Goal: Task Accomplishment & Management: Manage account settings

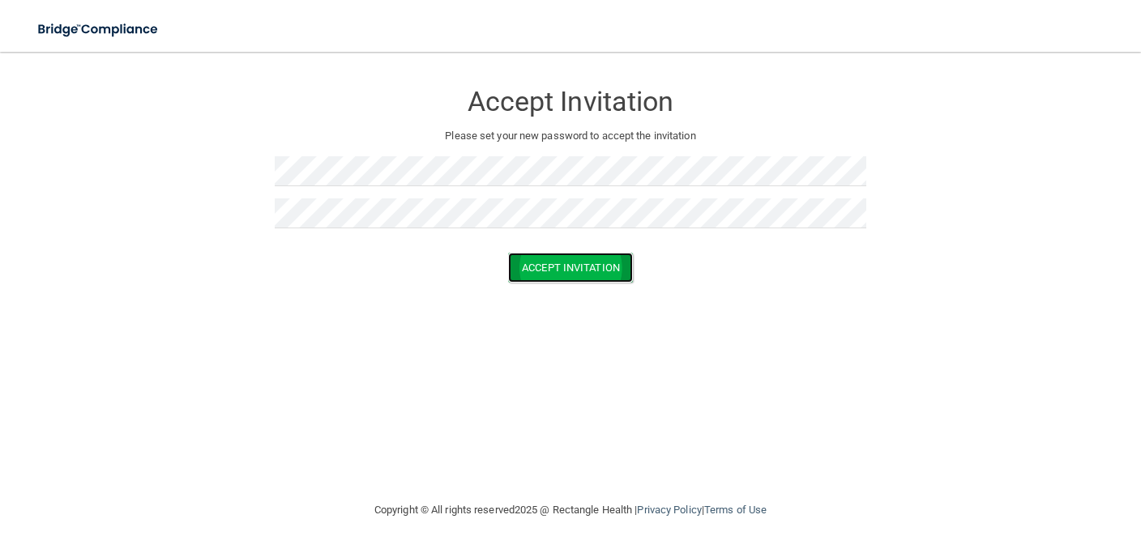
click at [578, 272] on button "Accept Invitation" at bounding box center [570, 268] width 125 height 30
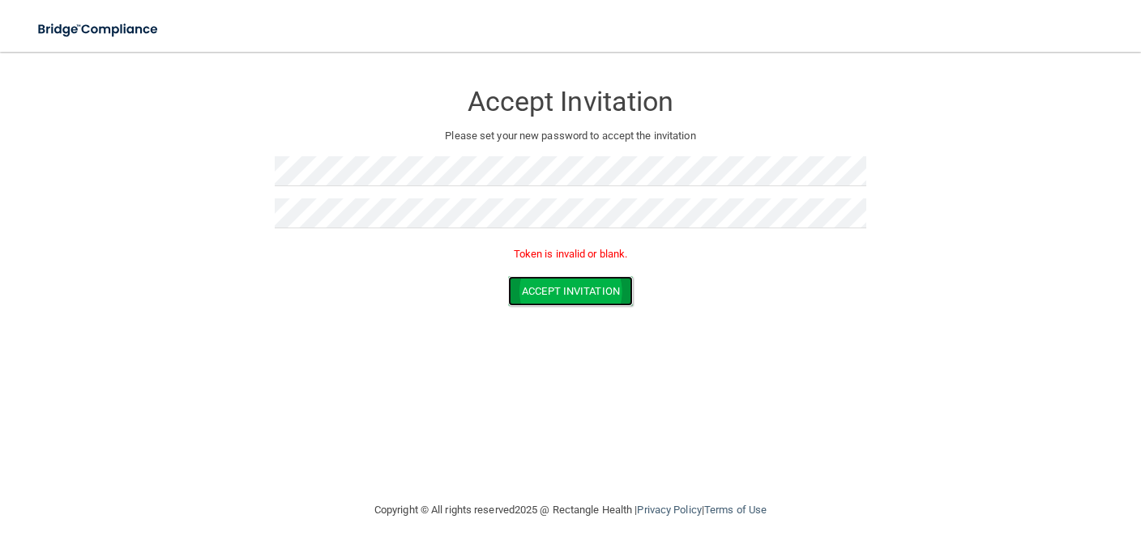
click at [571, 294] on button "Accept Invitation" at bounding box center [570, 291] width 125 height 30
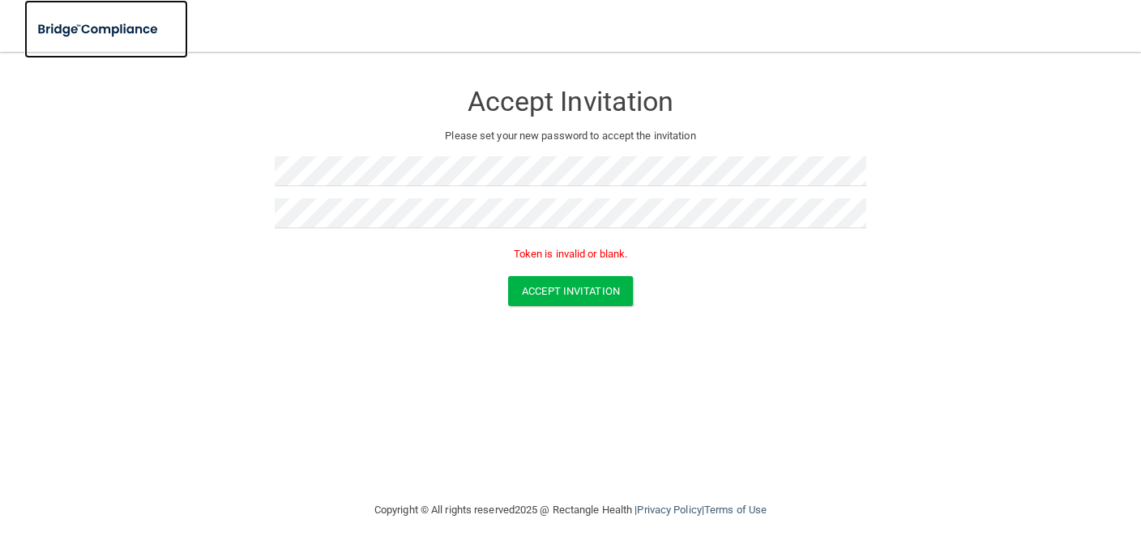
click at [68, 29] on img at bounding box center [98, 29] width 149 height 33
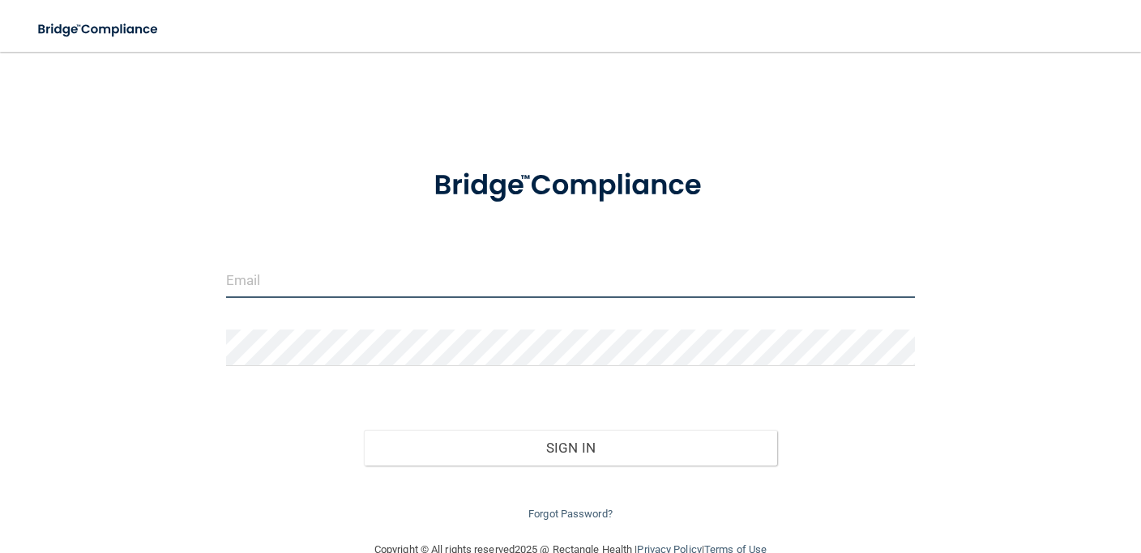
click at [330, 279] on input "email" at bounding box center [570, 280] width 689 height 36
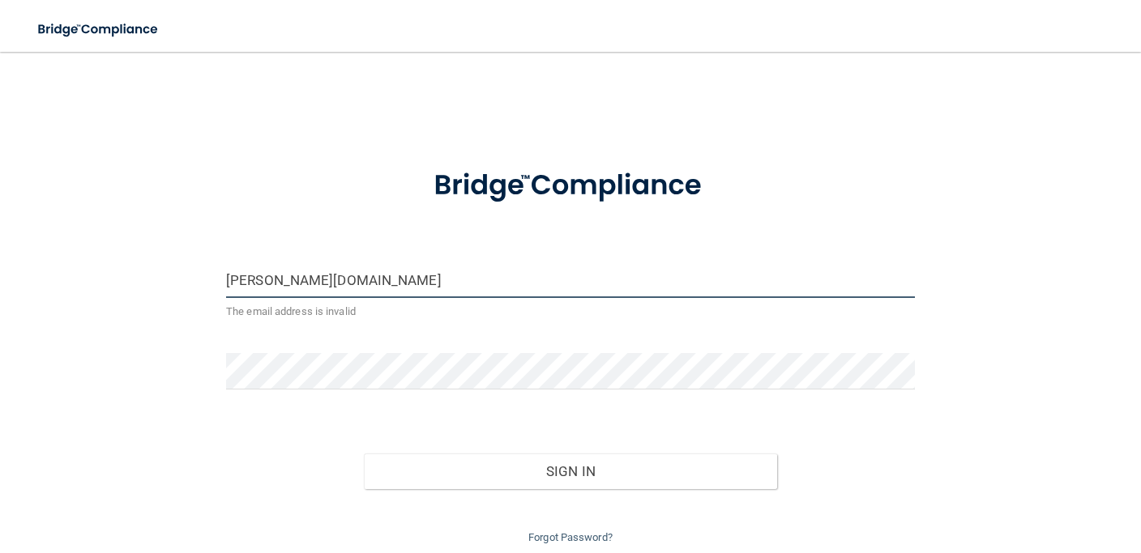
type input "[PERSON_NAME][DOMAIN_NAME][EMAIL_ADDRESS][PERSON_NAME][DOMAIN_NAME]"
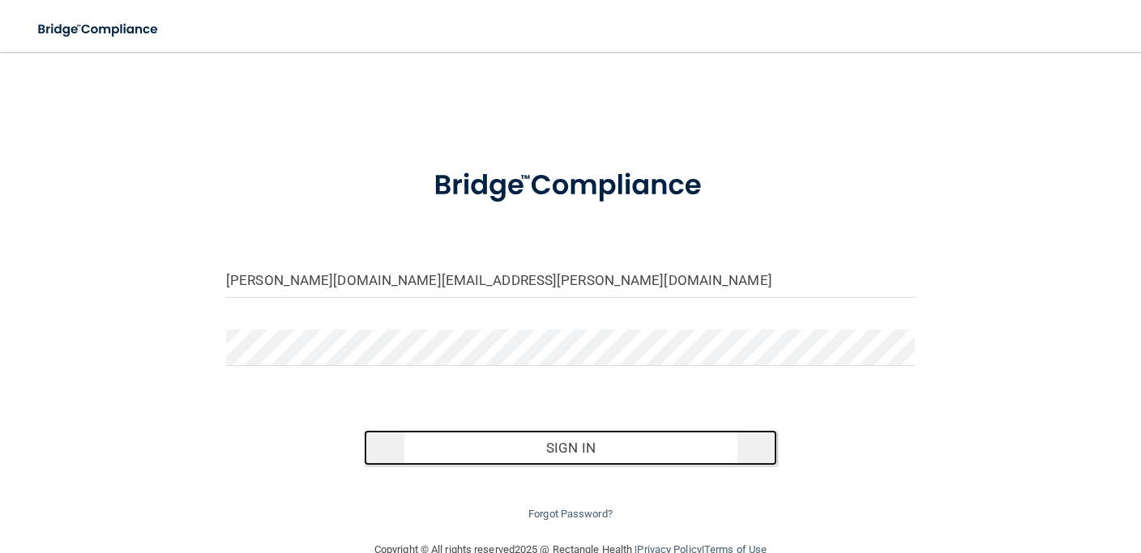
click at [568, 449] on button "Sign In" at bounding box center [570, 448] width 413 height 36
click at [577, 445] on button "Sign In" at bounding box center [570, 448] width 413 height 36
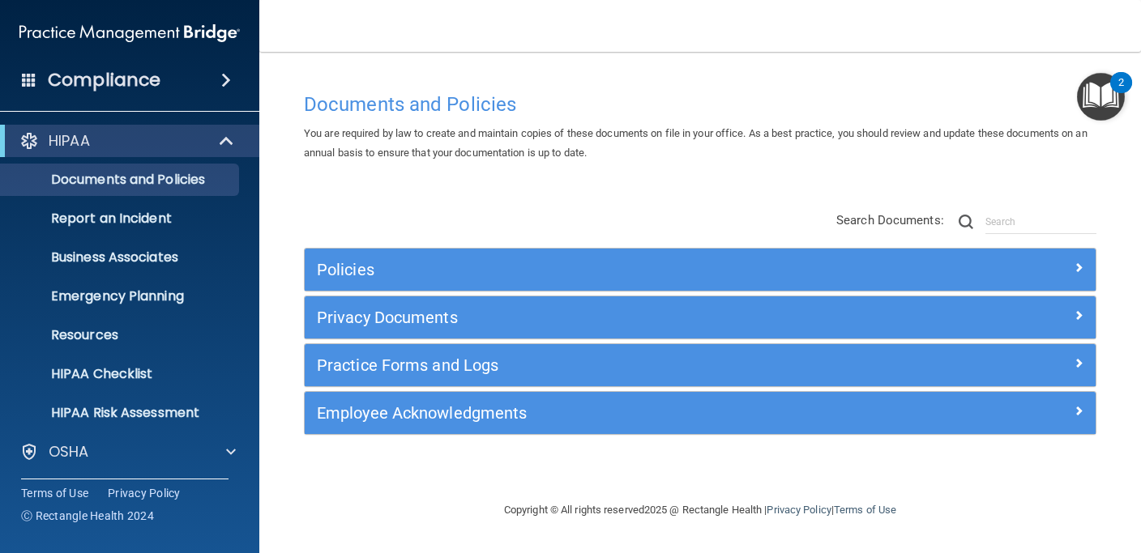
click at [201, 75] on div "Compliance" at bounding box center [129, 80] width 259 height 36
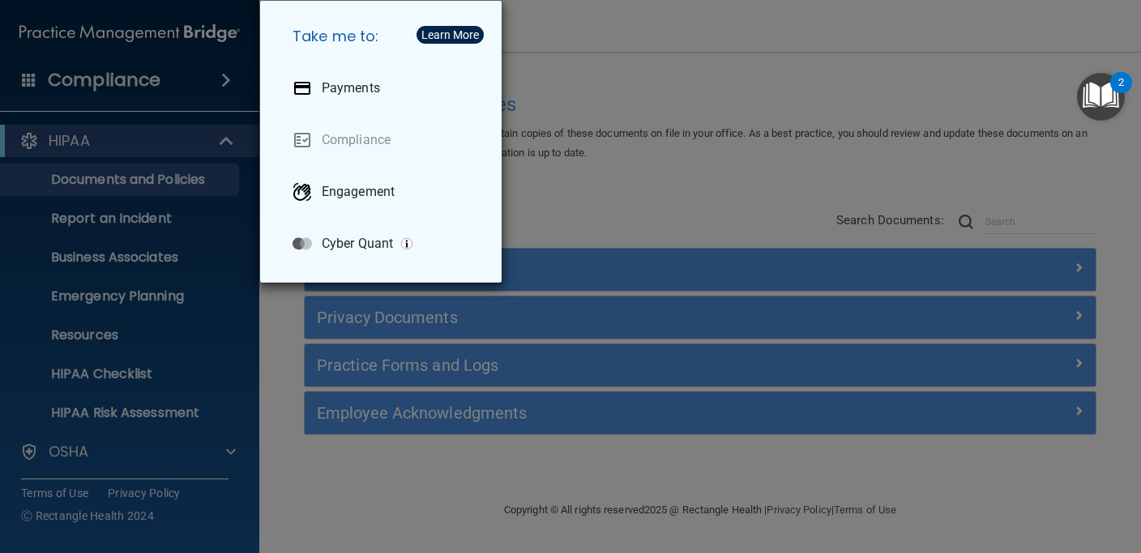
click at [592, 207] on div "Take me to: Payments Compliance Engagement Cyber Quant" at bounding box center [570, 276] width 1141 height 553
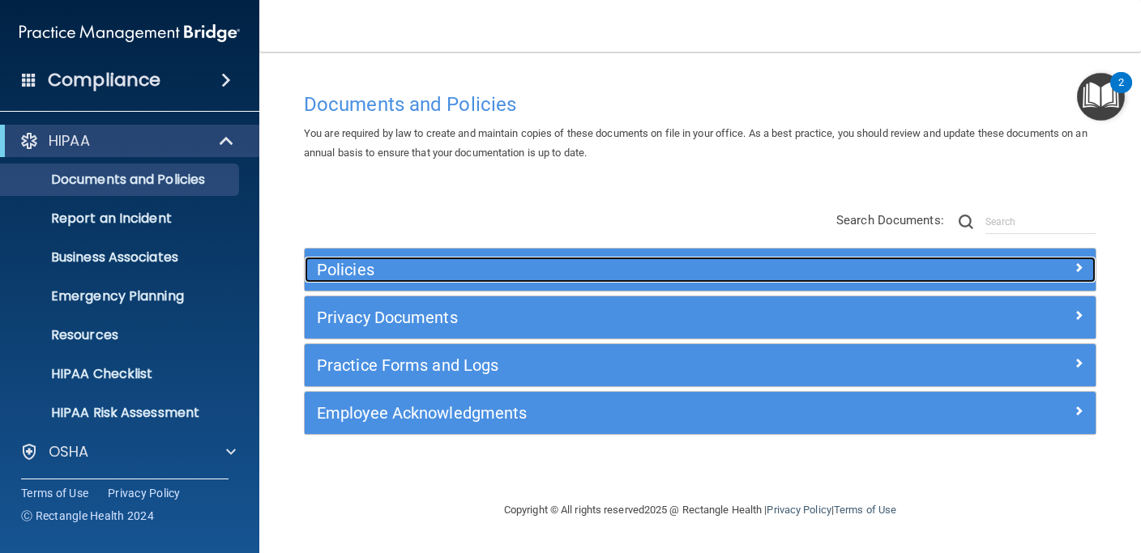
click at [540, 271] on h5 "Policies" at bounding box center [601, 270] width 569 height 18
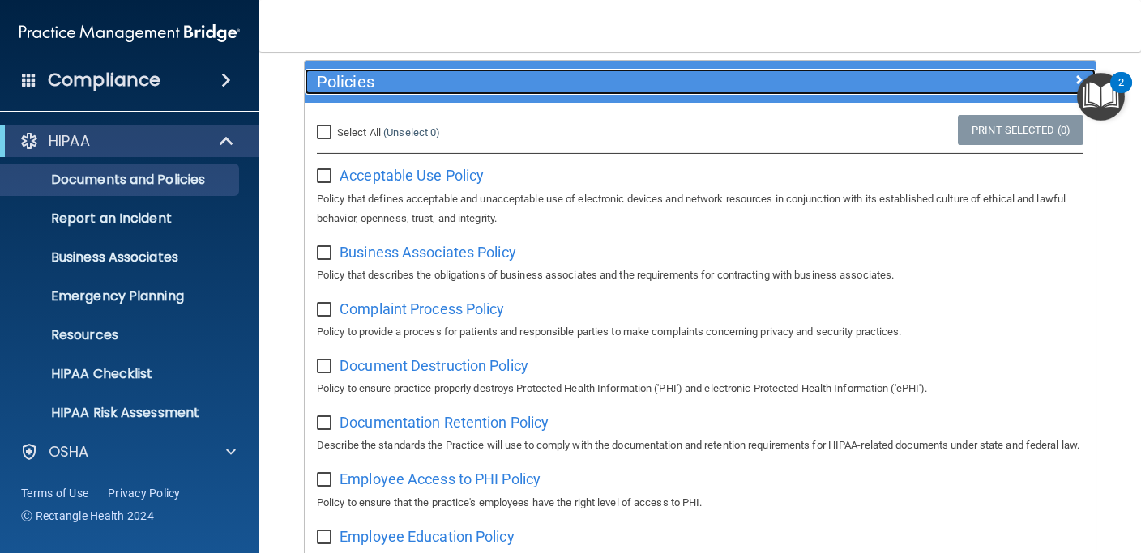
scroll to position [194, 0]
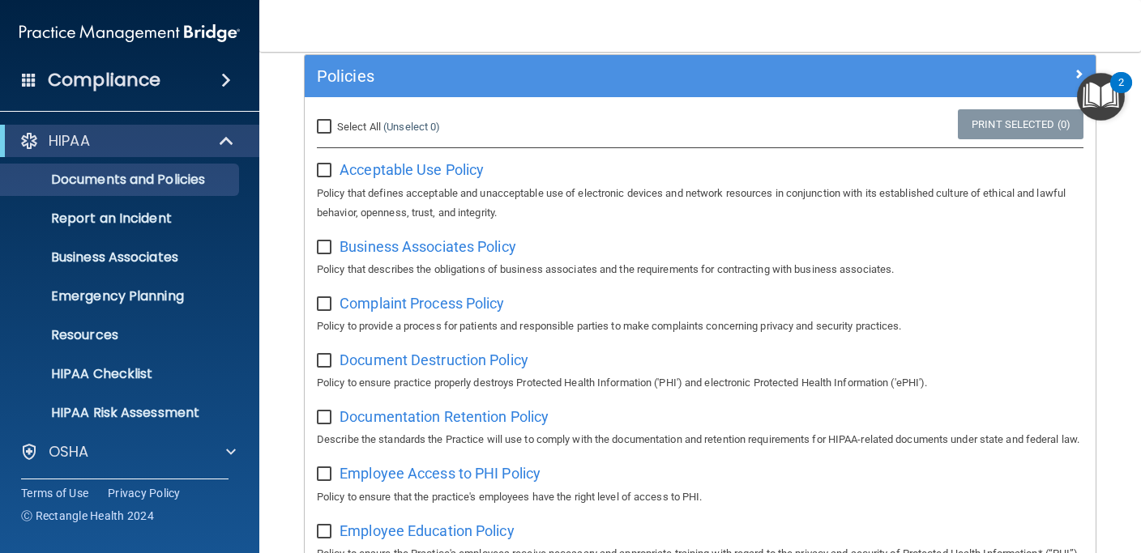
click at [322, 123] on input "Select All (Unselect 0) Unselect All" at bounding box center [326, 127] width 19 height 13
checkbox input "true"
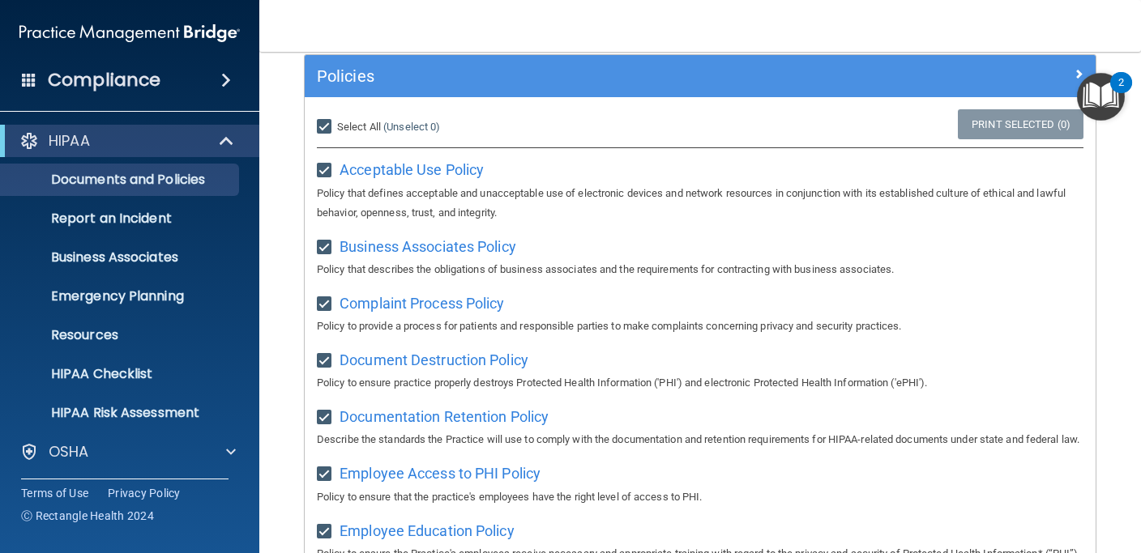
checkbox input "true"
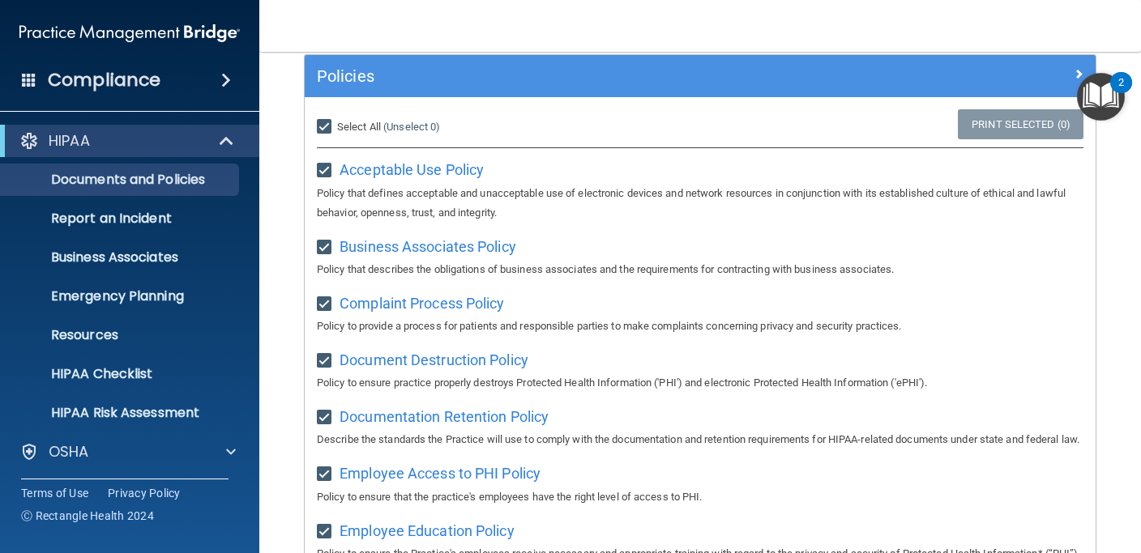
checkbox input "true"
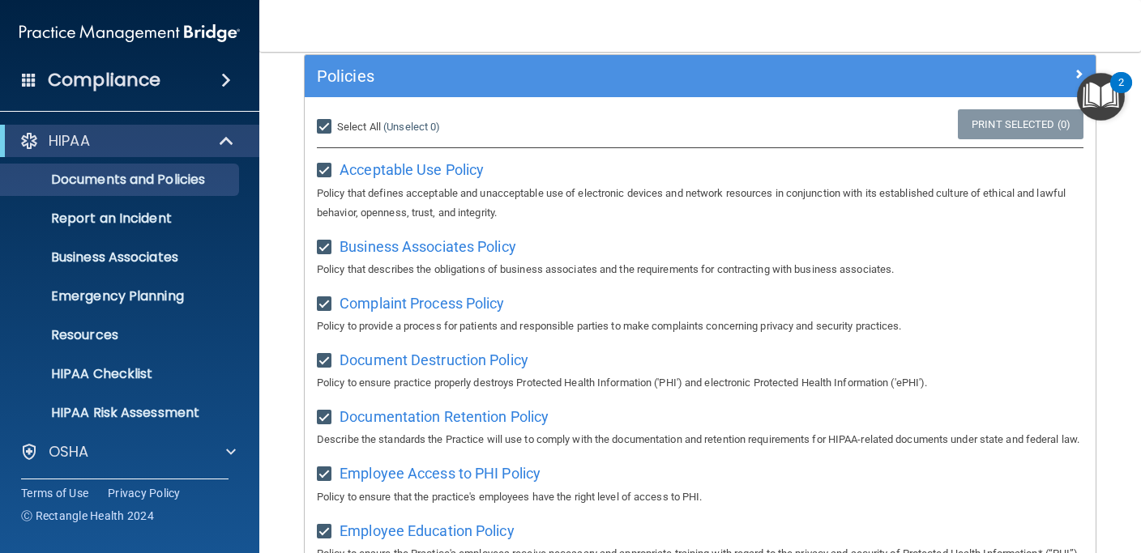
checkbox input "true"
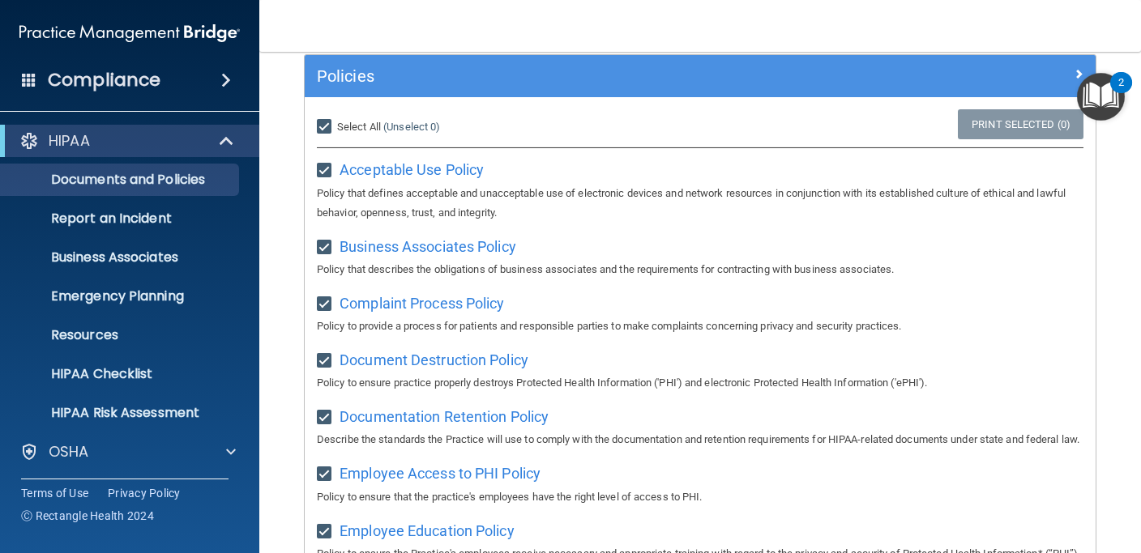
checkbox input "true"
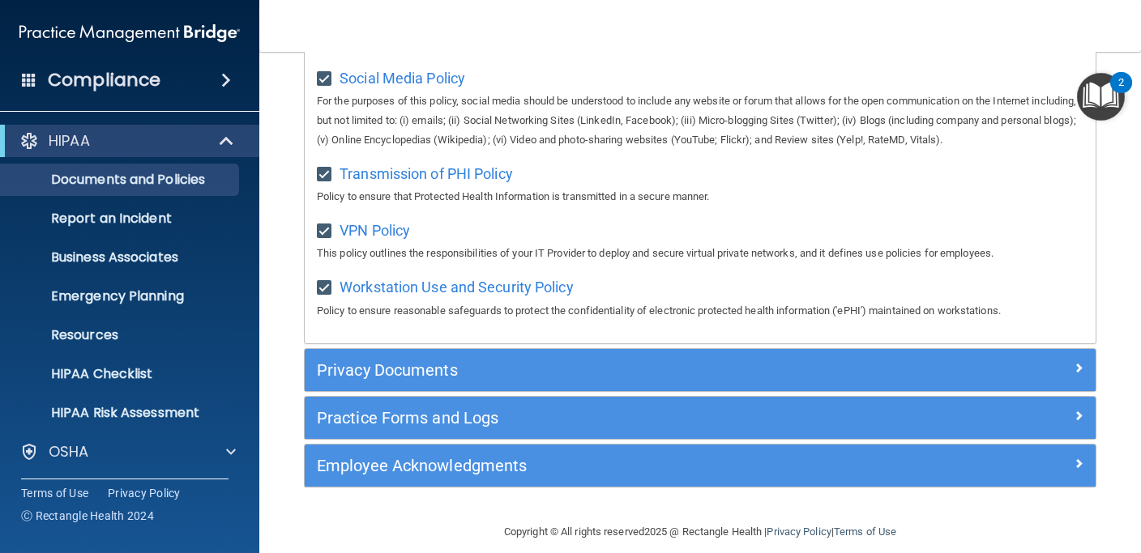
scroll to position [1357, 0]
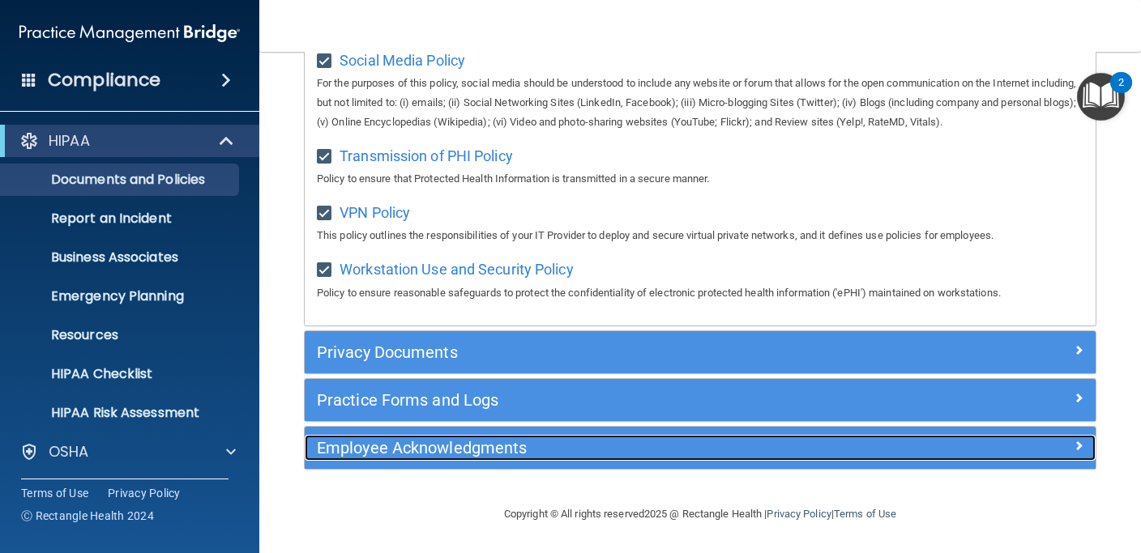
click at [464, 442] on h5 "Employee Acknowledgments" at bounding box center [601, 448] width 569 height 18
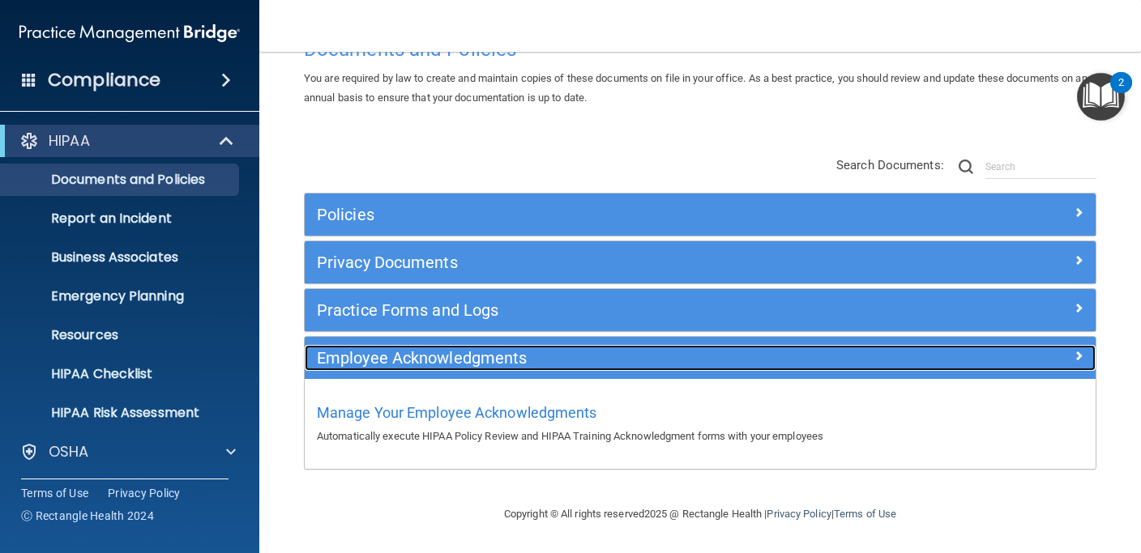
scroll to position [55, 0]
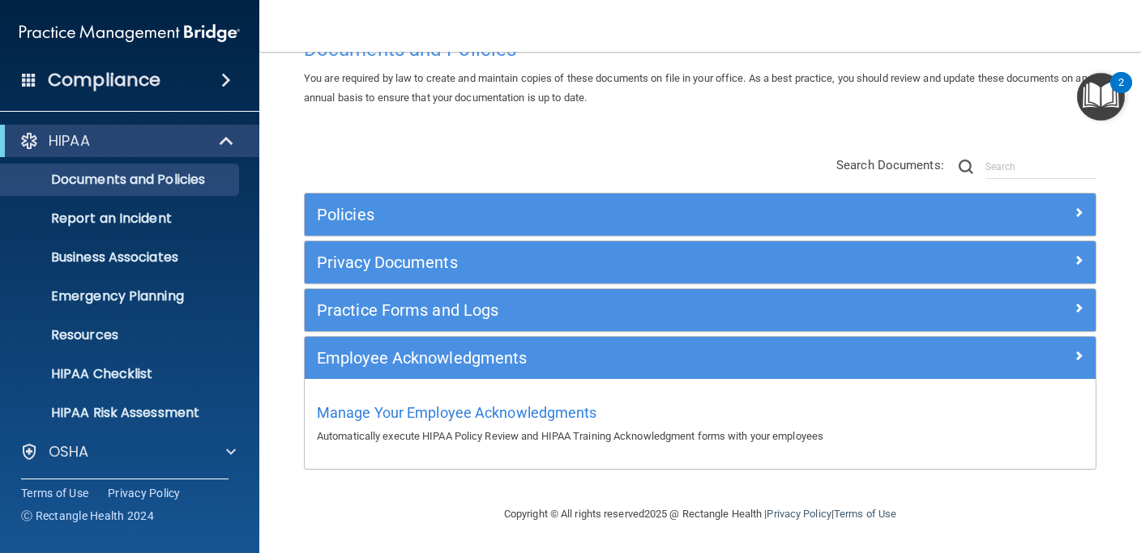
click at [144, 79] on h4 "Compliance" at bounding box center [104, 80] width 113 height 23
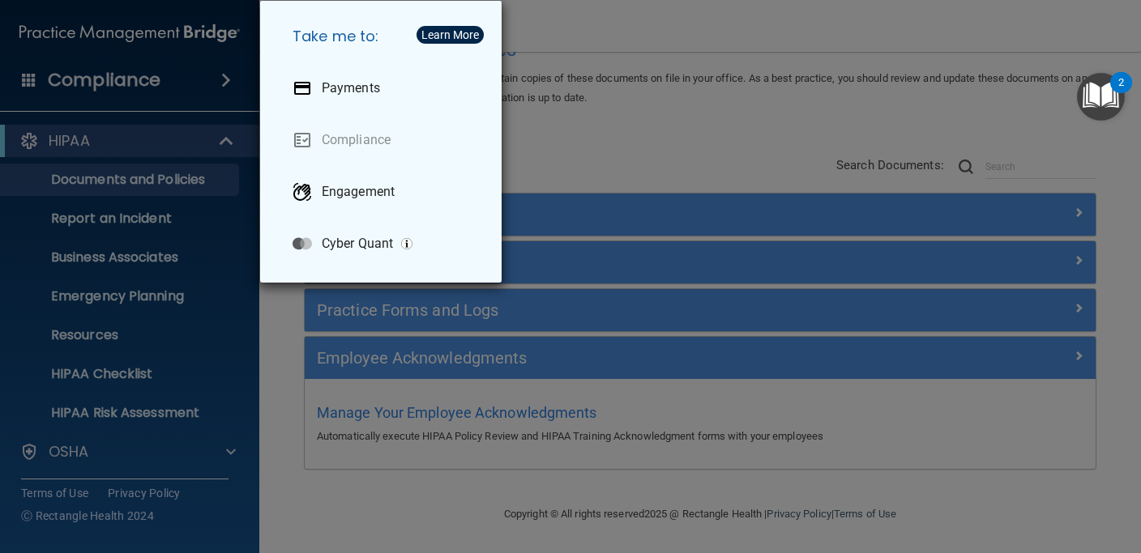
click at [29, 84] on div "Take me to: Payments Compliance Engagement Cyber Quant" at bounding box center [570, 276] width 1141 height 553
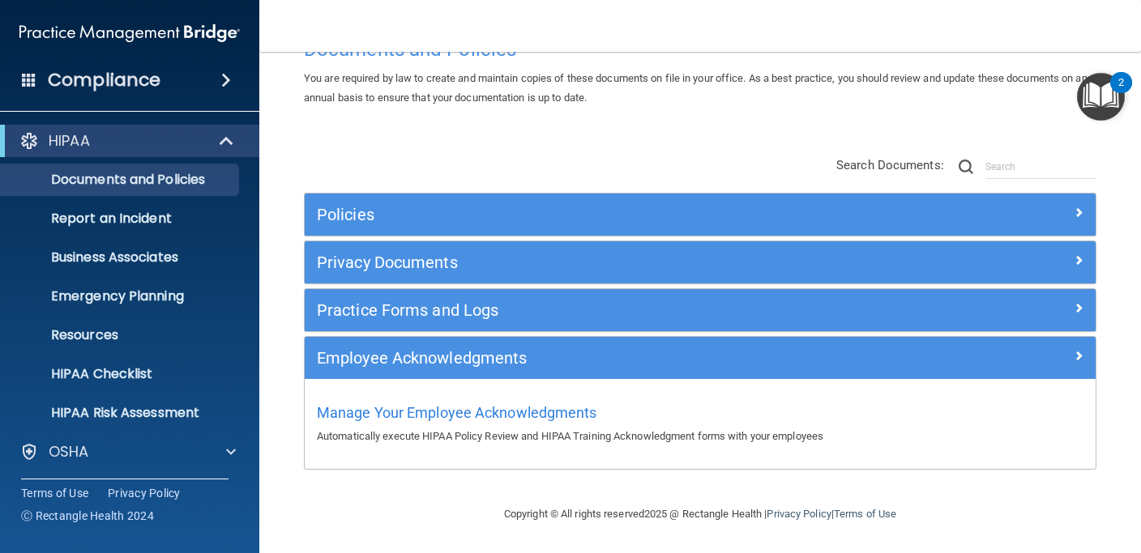
click at [30, 83] on span at bounding box center [29, 79] width 15 height 15
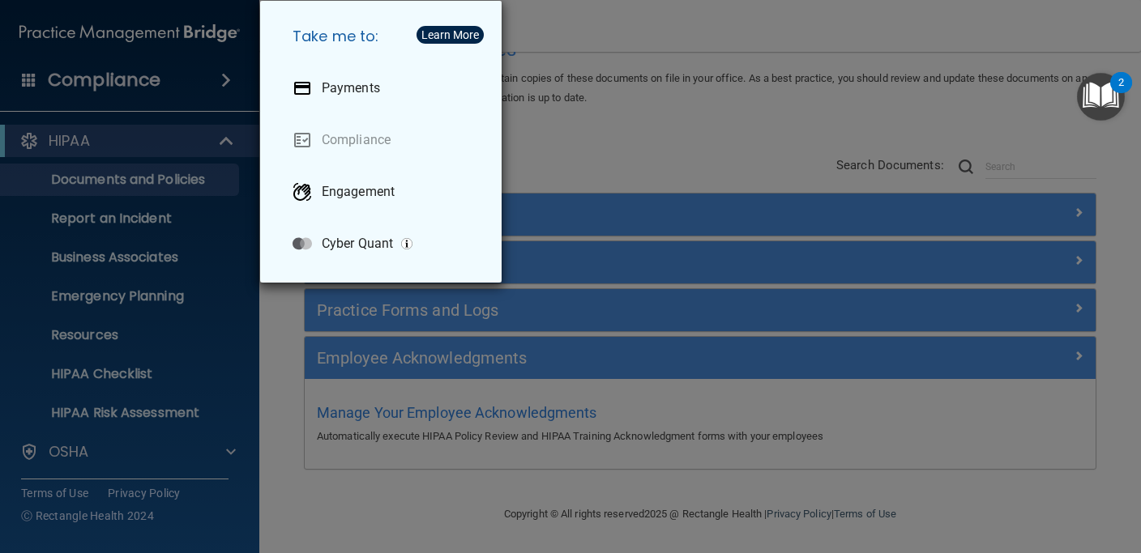
click at [138, 105] on div "Take me to: Payments Compliance Engagement Cyber Quant" at bounding box center [570, 276] width 1141 height 553
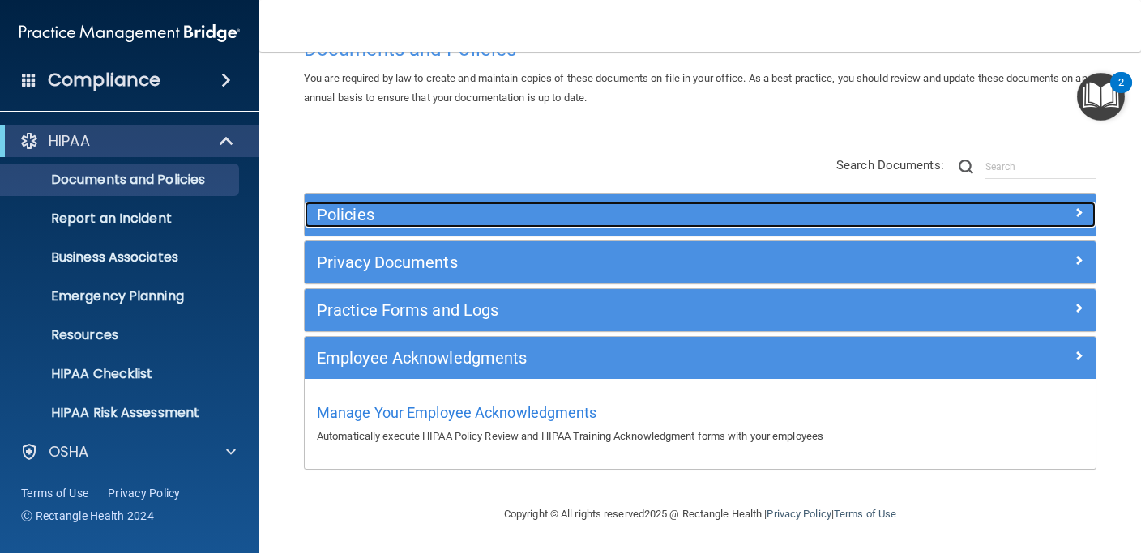
click at [389, 224] on div "Policies" at bounding box center [601, 215] width 593 height 26
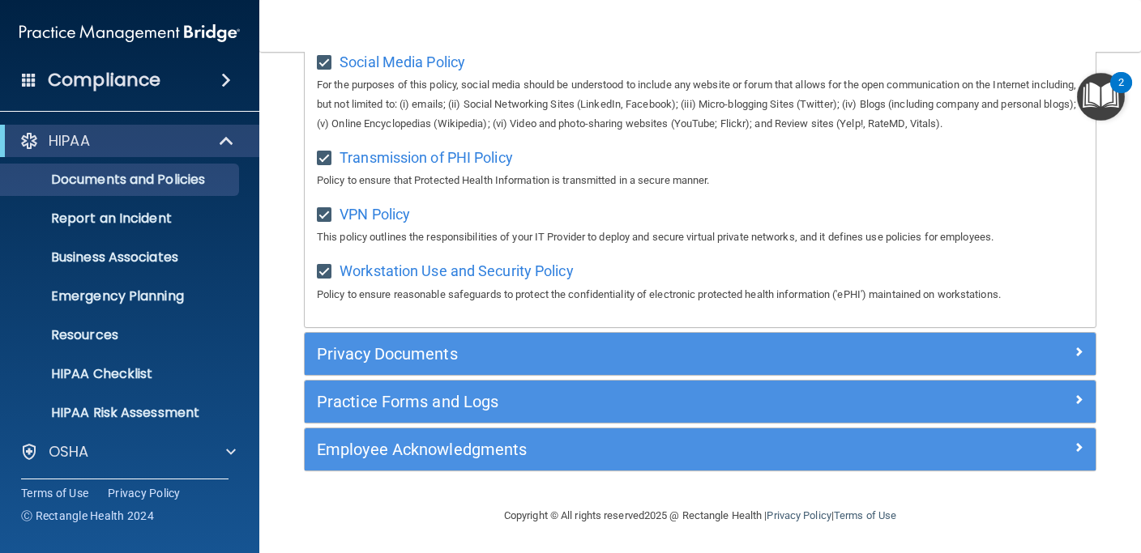
scroll to position [1357, 0]
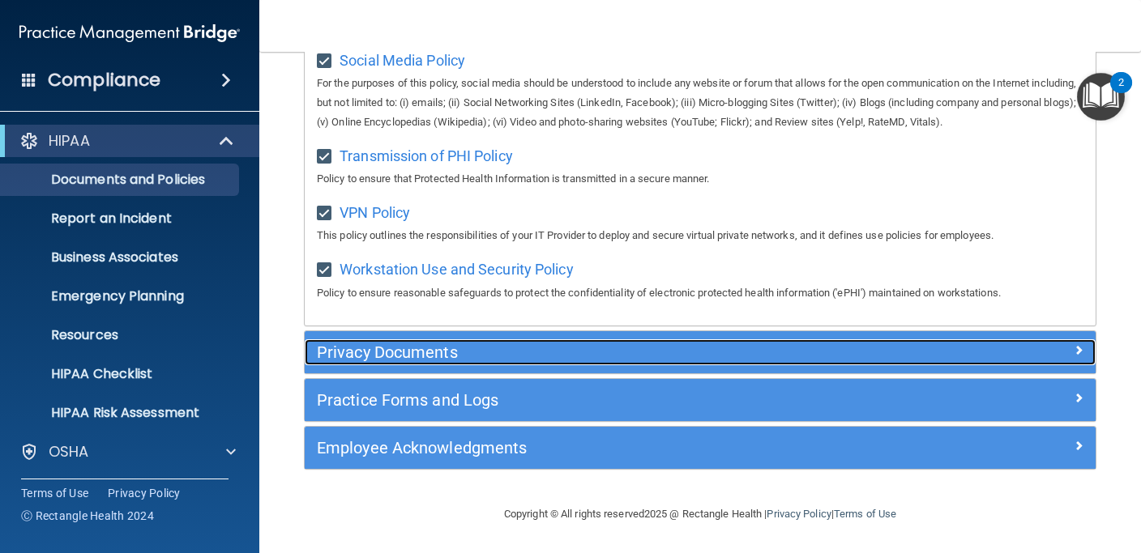
click at [435, 346] on h5 "Privacy Documents" at bounding box center [601, 352] width 569 height 18
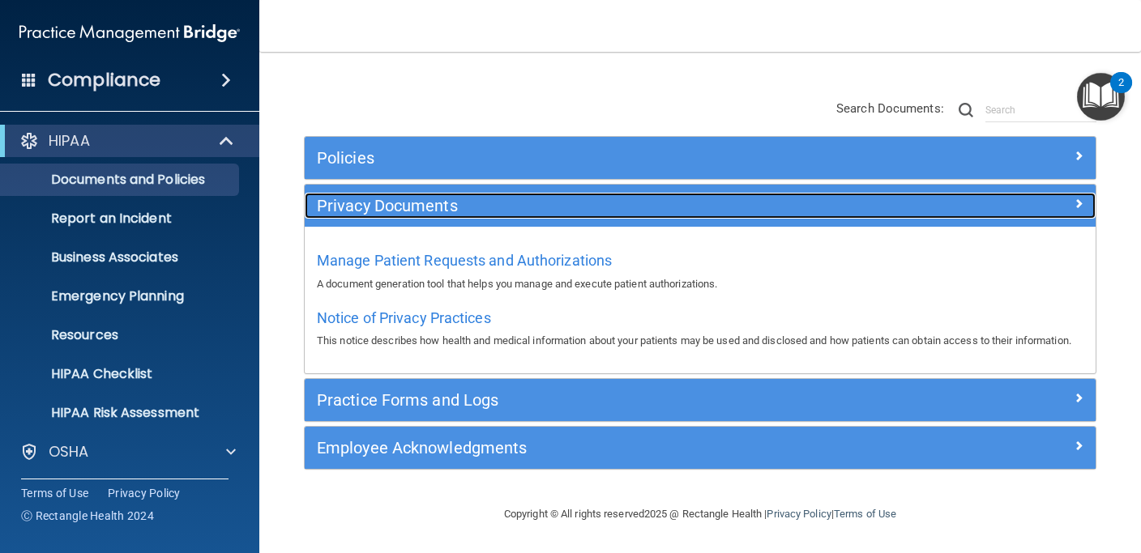
scroll to position [131, 0]
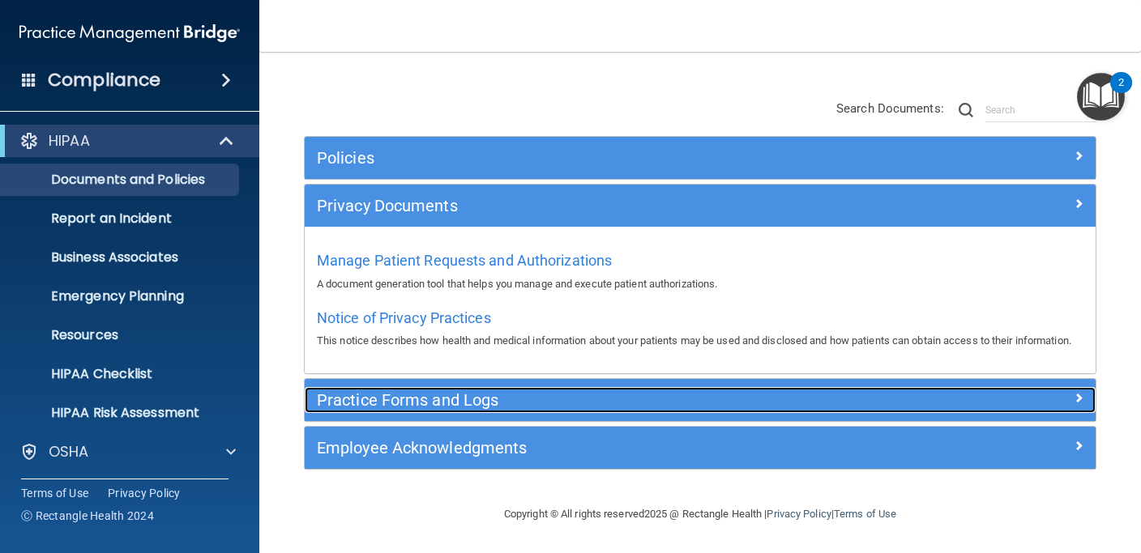
click at [433, 400] on h5 "Practice Forms and Logs" at bounding box center [601, 400] width 569 height 18
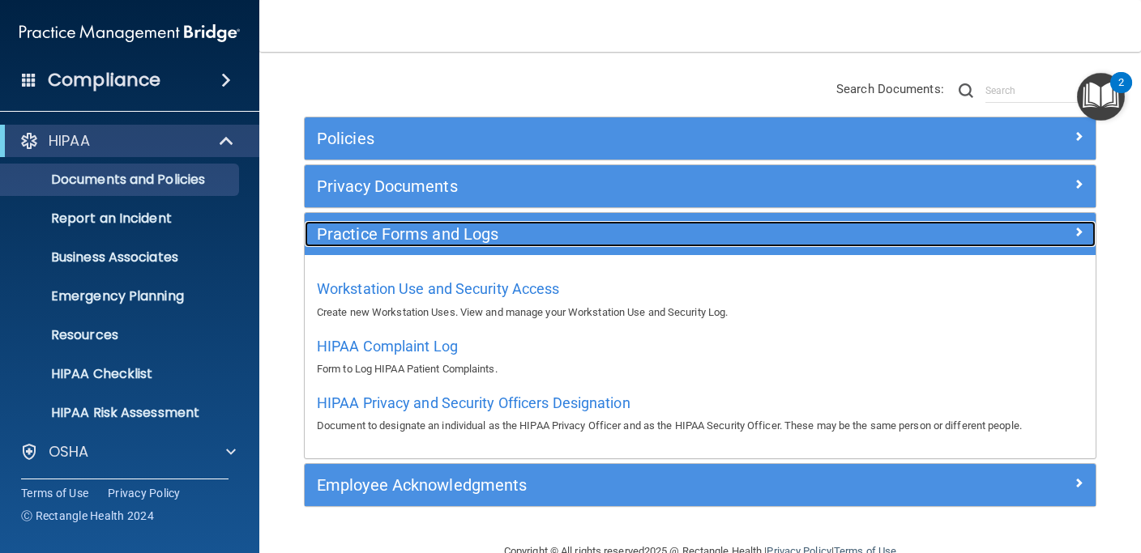
scroll to position [168, 0]
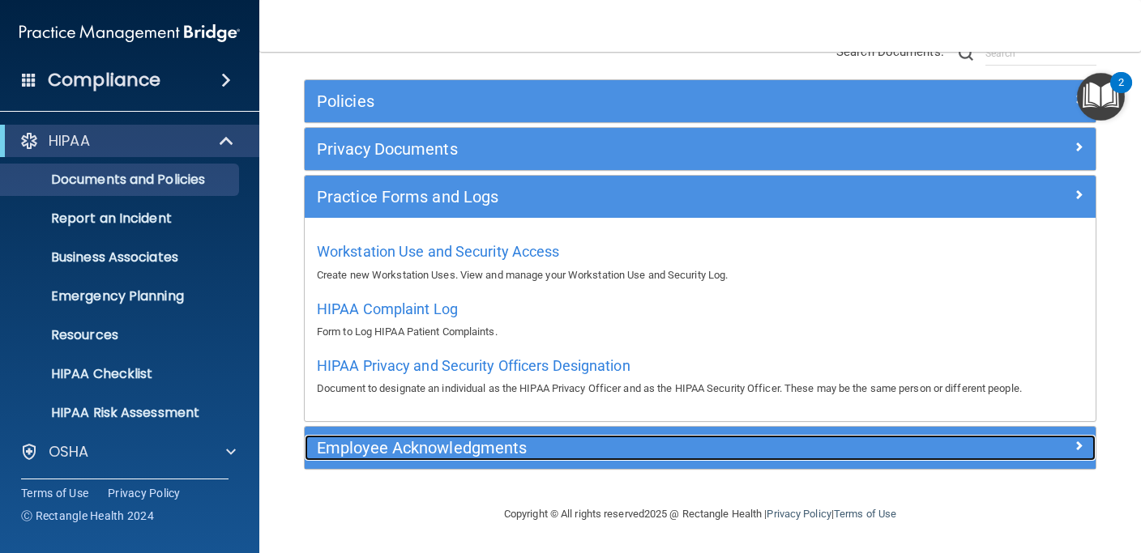
click at [446, 445] on h5 "Employee Acknowledgments" at bounding box center [601, 448] width 569 height 18
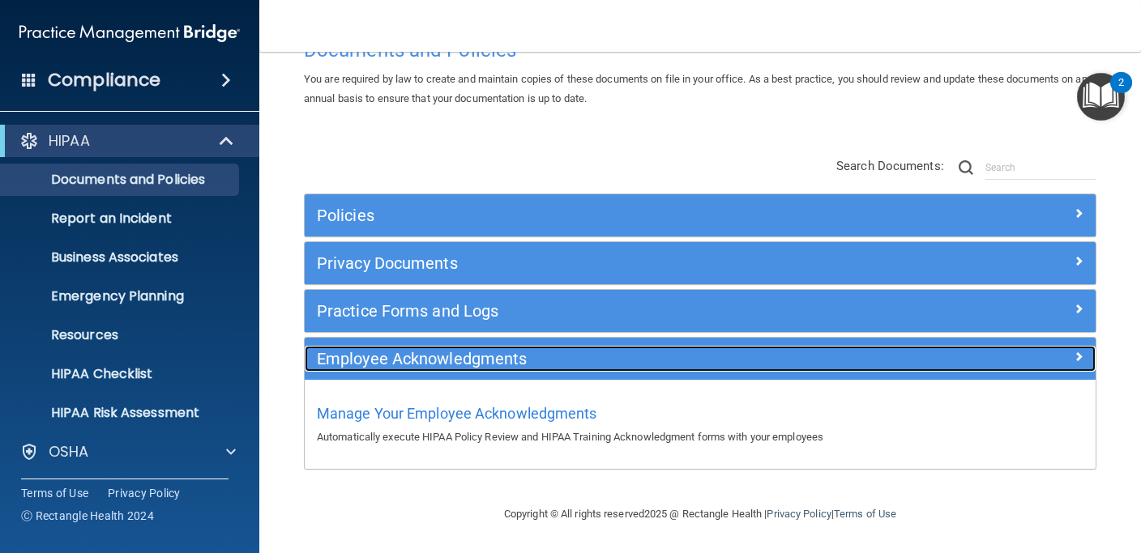
scroll to position [55, 0]
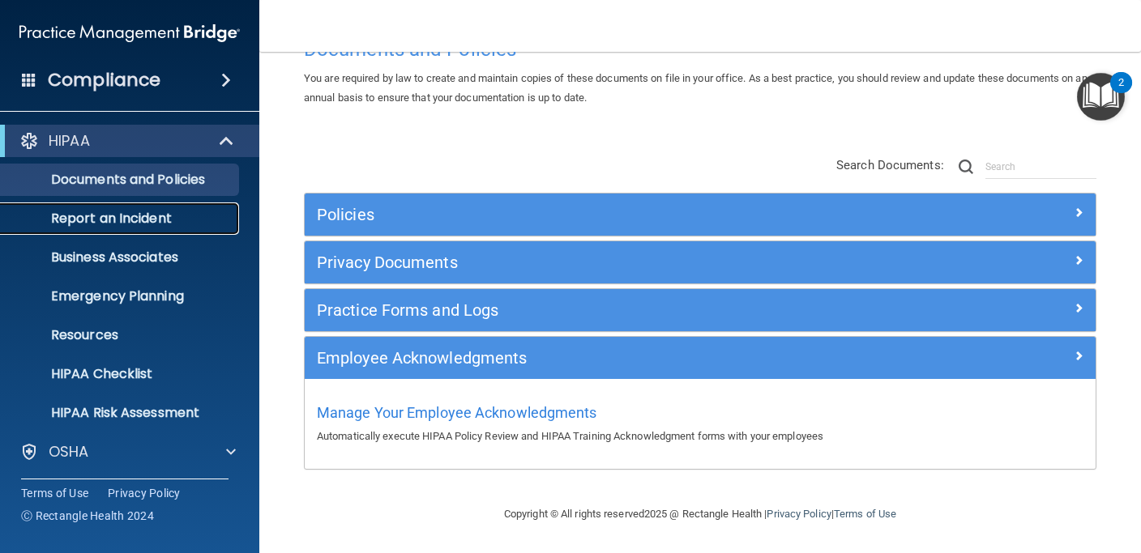
click at [153, 215] on p "Report an Incident" at bounding box center [121, 219] width 221 height 16
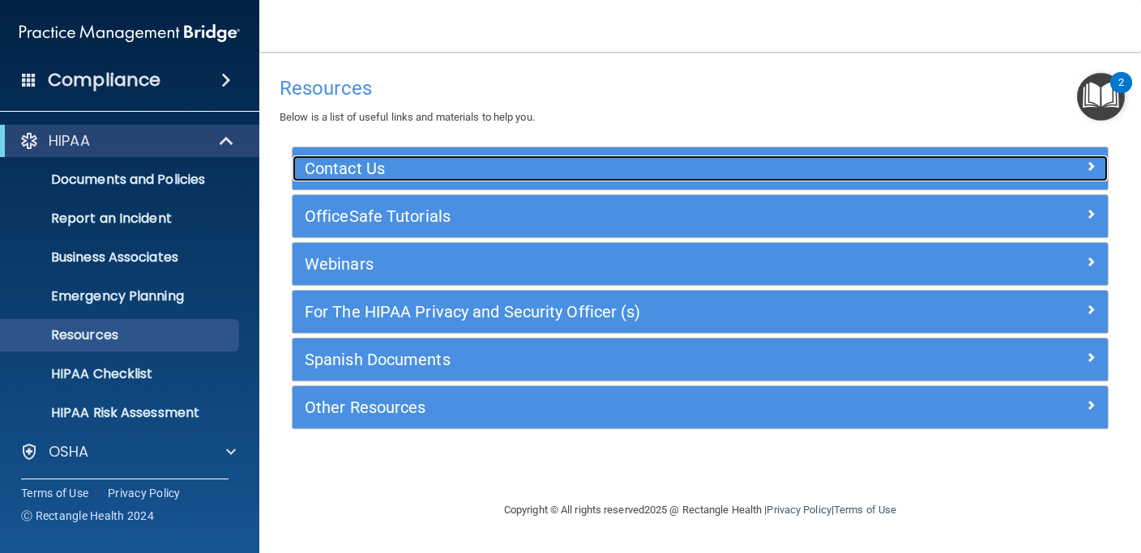
click at [467, 161] on h5 "Contact Us" at bounding box center [598, 169] width 587 height 18
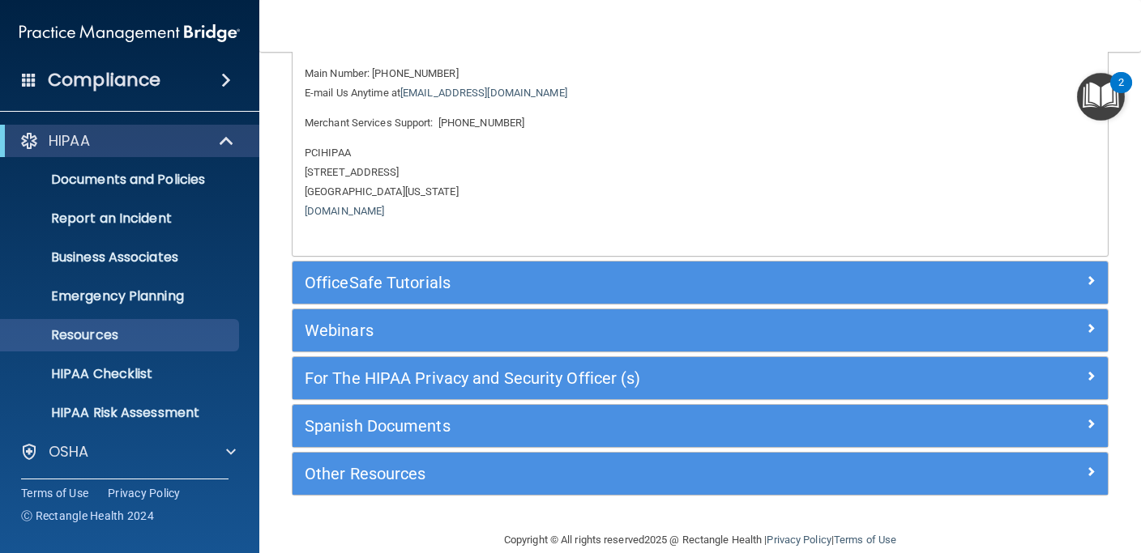
scroll to position [151, 0]
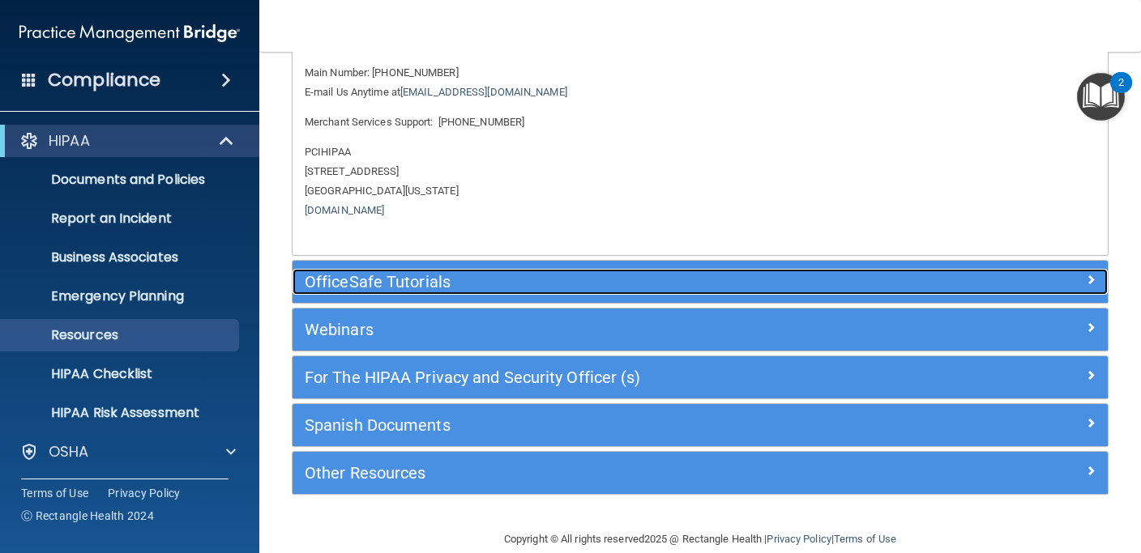
click at [463, 273] on h5 "OfficeSafe Tutorials" at bounding box center [598, 282] width 587 height 18
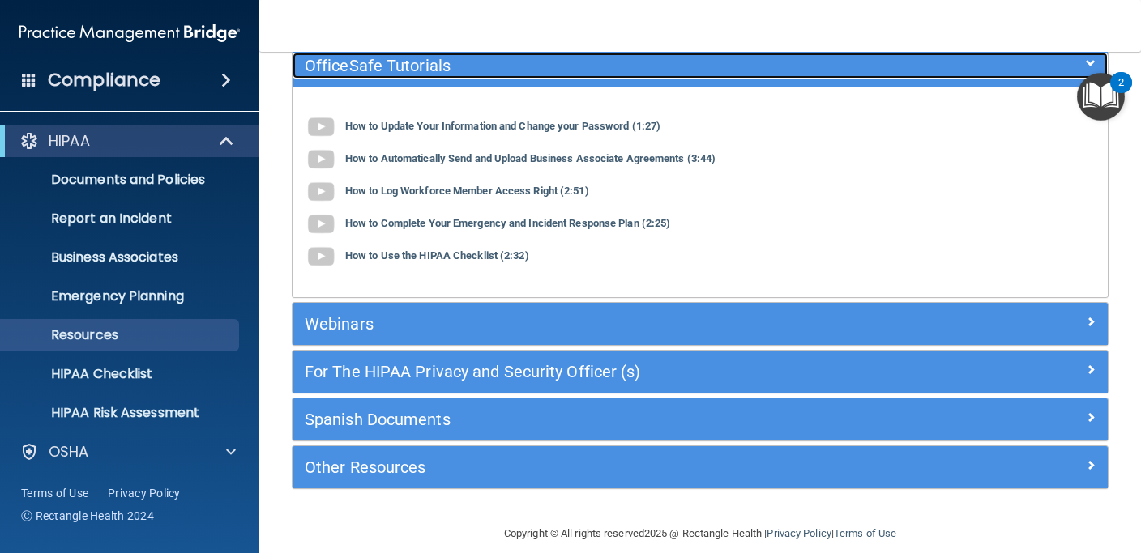
scroll to position [170, 0]
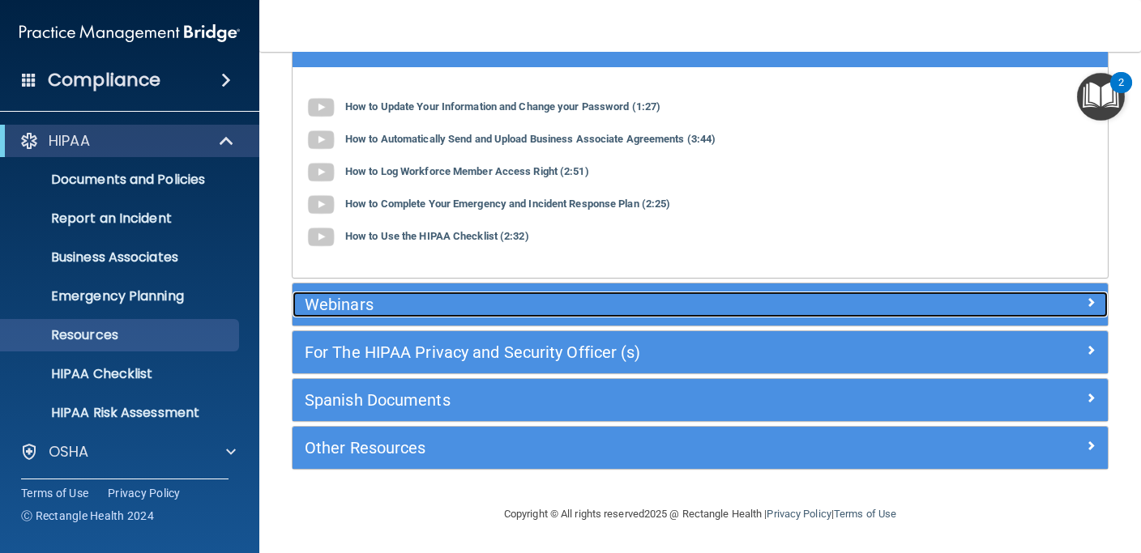
click at [459, 309] on h5 "Webinars" at bounding box center [598, 305] width 587 height 18
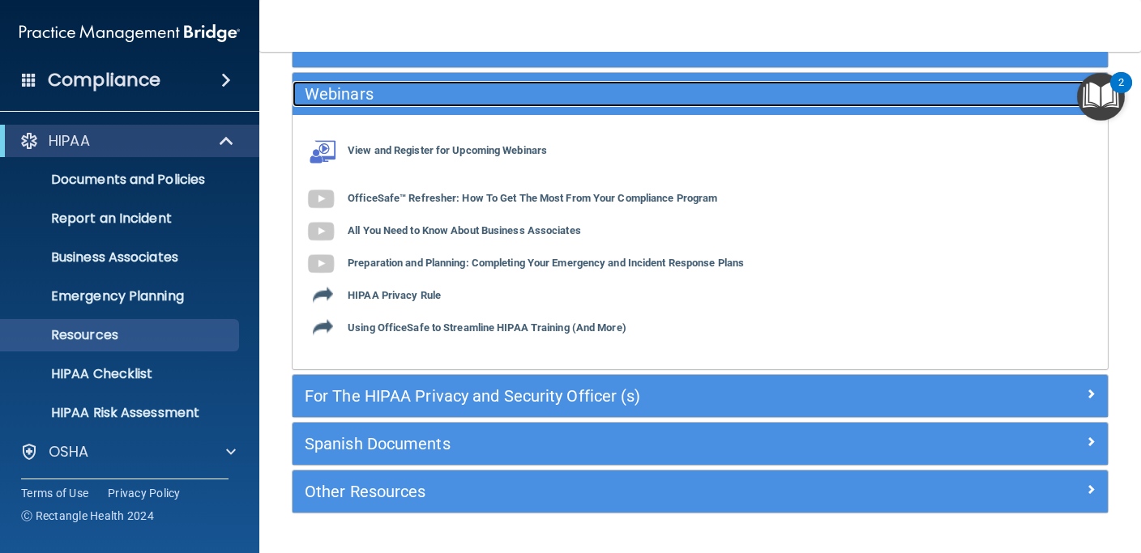
scroll to position [214, 0]
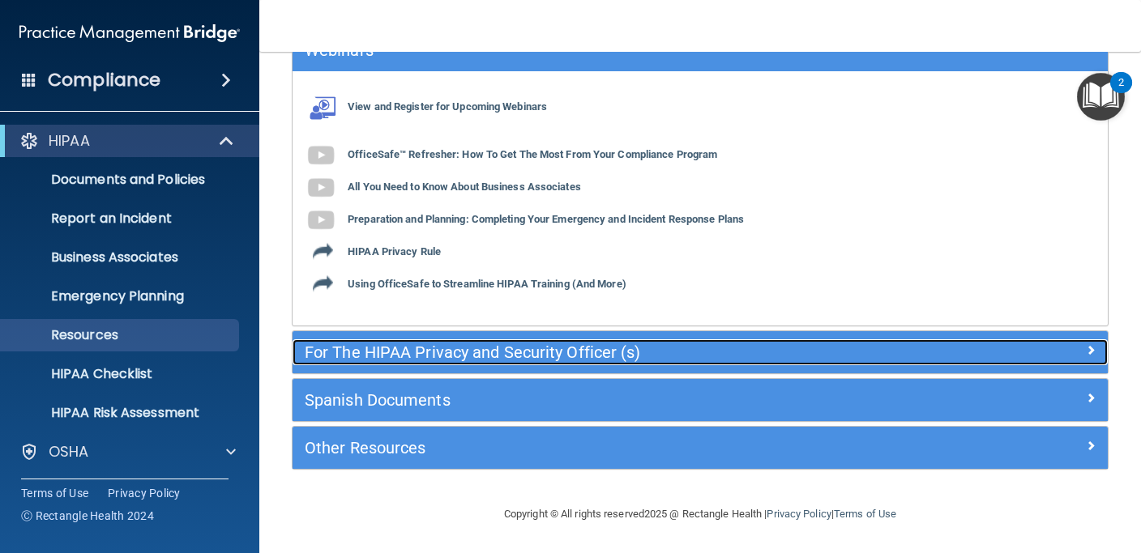
click at [461, 357] on h5 "For The HIPAA Privacy and Security Officer (s)" at bounding box center [598, 352] width 587 height 18
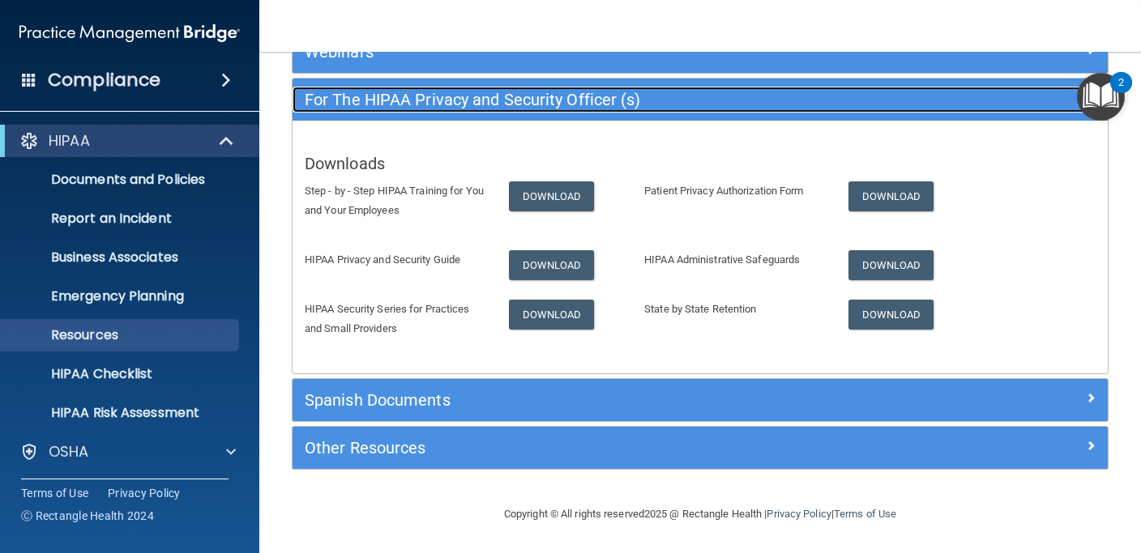
scroll to position [212, 0]
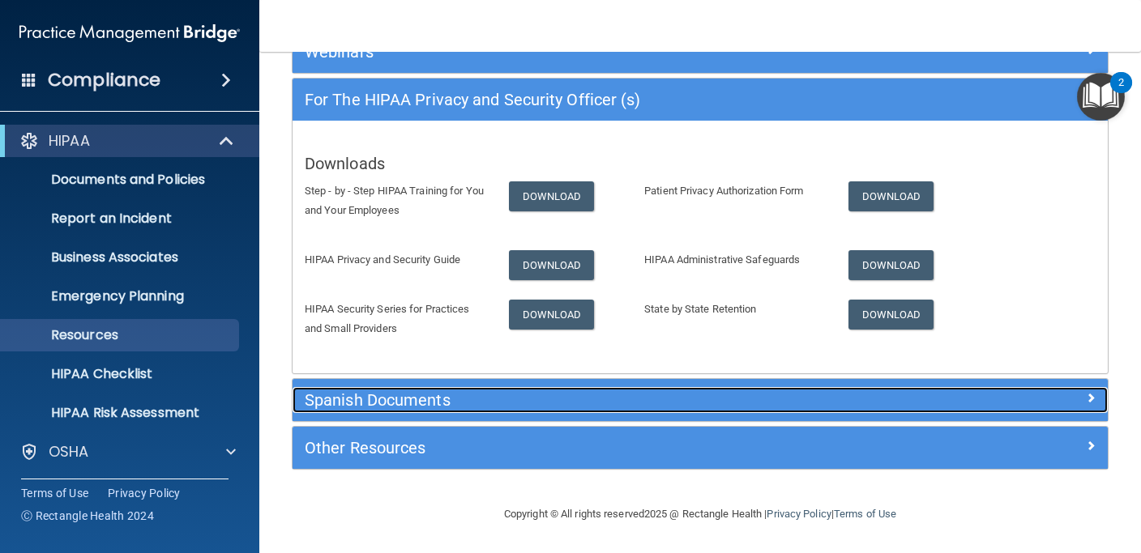
click at [469, 403] on h5 "Spanish Documents" at bounding box center [598, 400] width 587 height 18
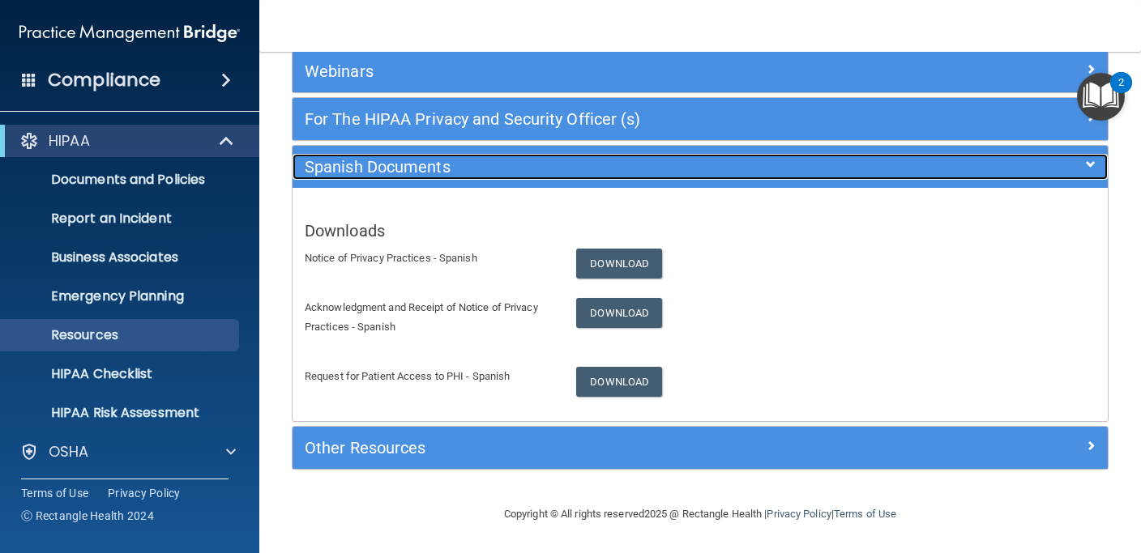
scroll to position [193, 0]
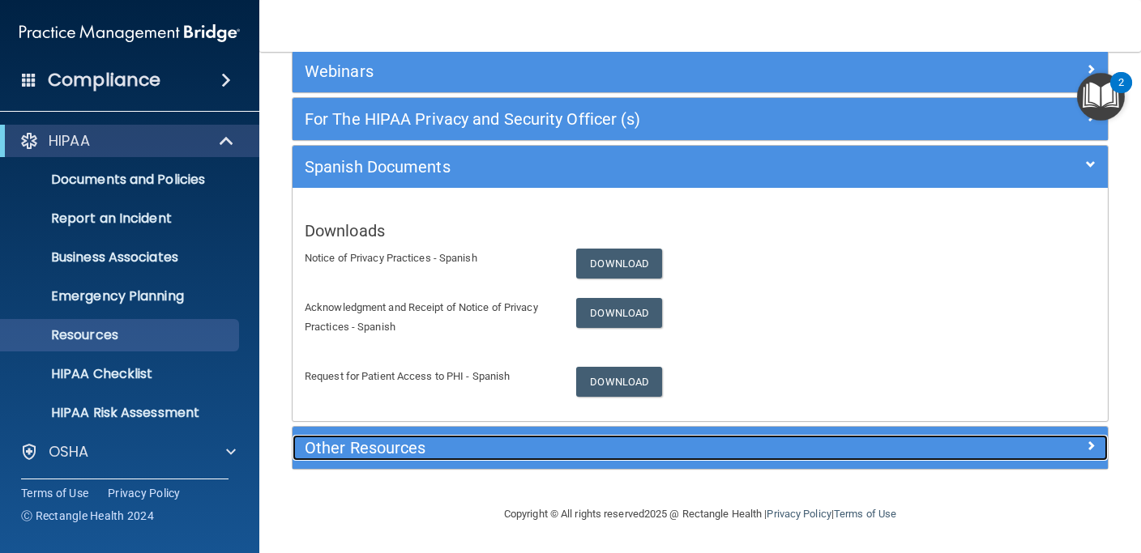
click at [475, 456] on h5 "Other Resources" at bounding box center [598, 448] width 587 height 18
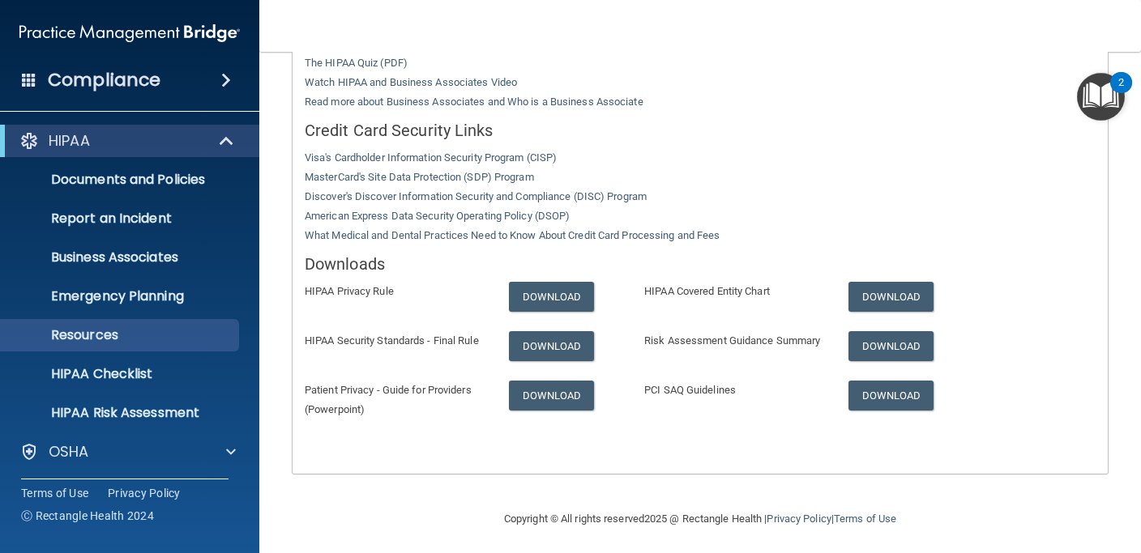
scroll to position [480, 0]
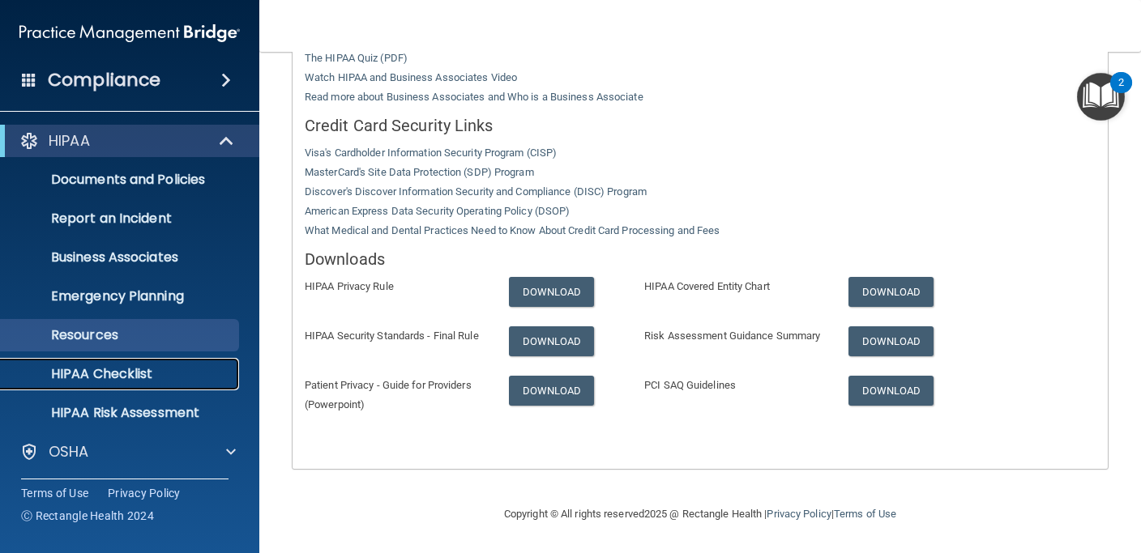
click at [152, 374] on p "HIPAA Checklist" at bounding box center [121, 374] width 221 height 16
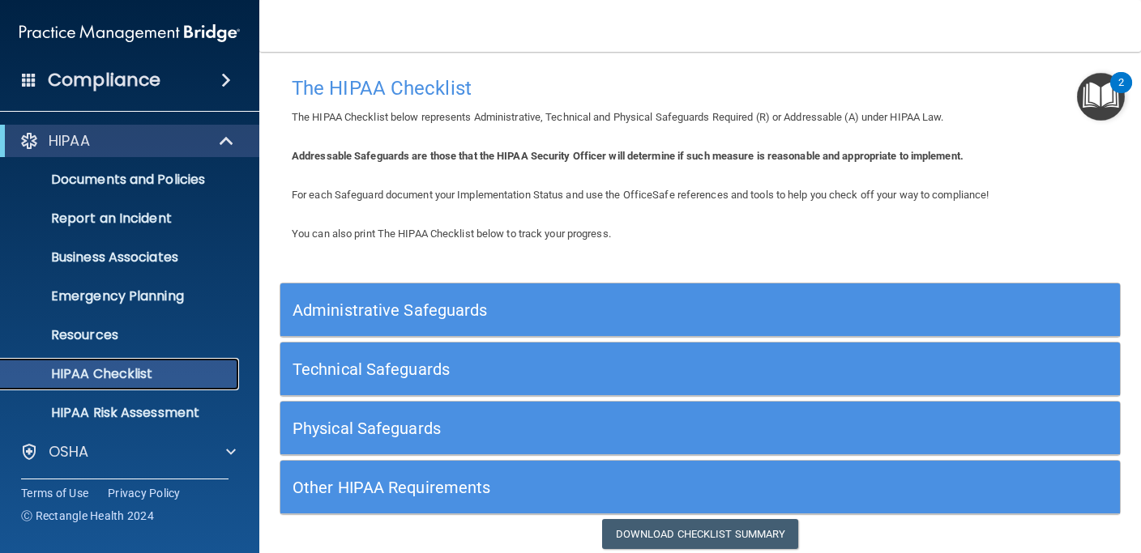
scroll to position [61, 0]
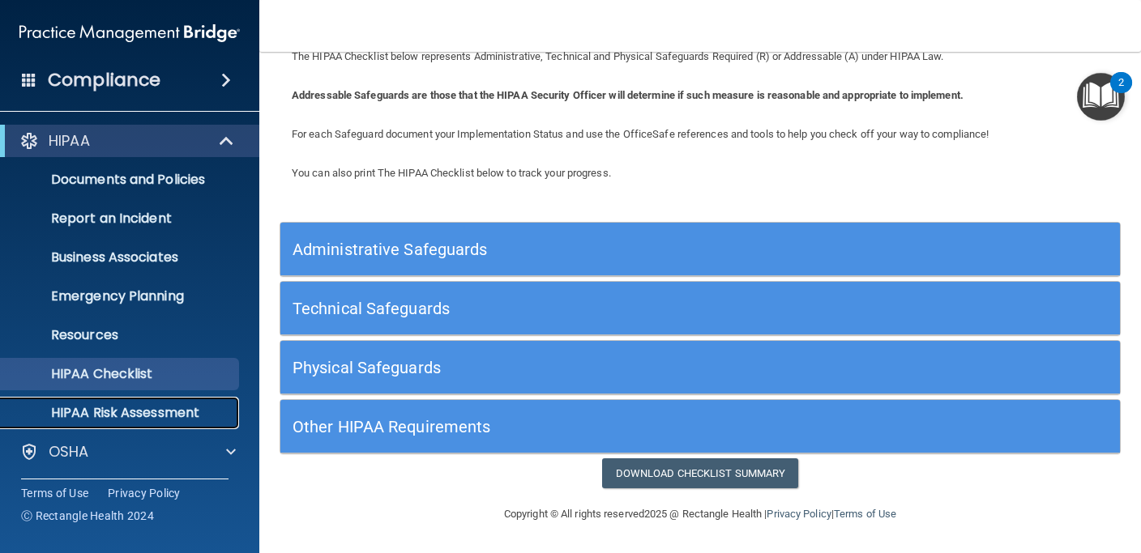
click at [172, 414] on p "HIPAA Risk Assessment" at bounding box center [121, 413] width 221 height 16
